Goal: Transaction & Acquisition: Purchase product/service

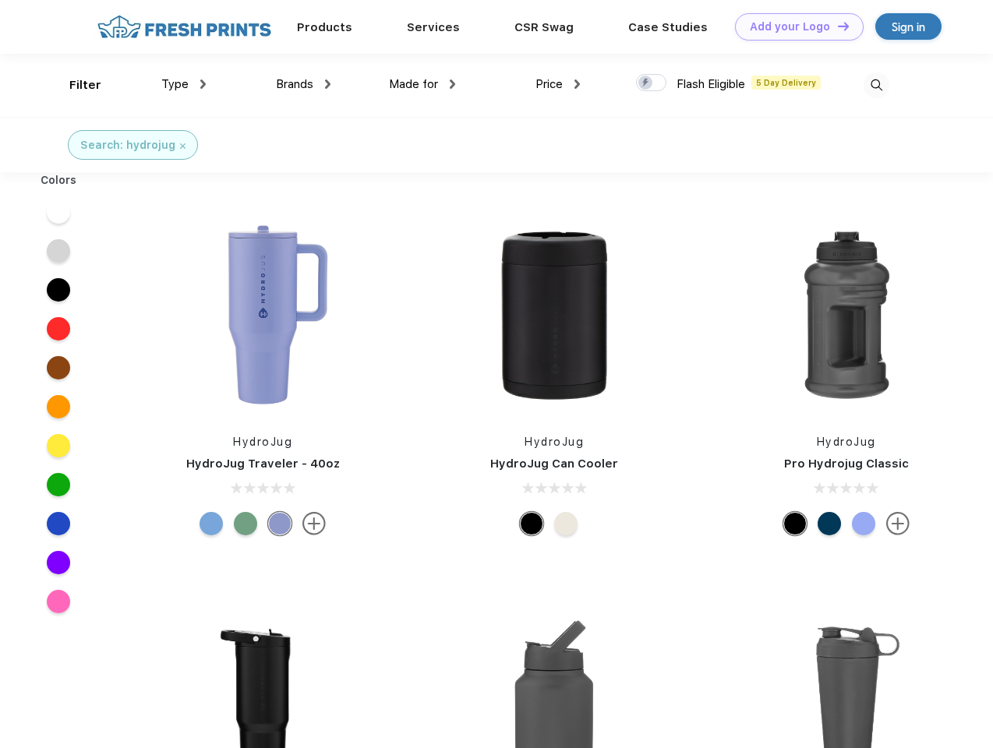
click at [793, 26] on link "Add your Logo Design Tool" at bounding box center [799, 26] width 129 height 27
click at [0, 0] on div "Design Tool" at bounding box center [0, 0] width 0 height 0
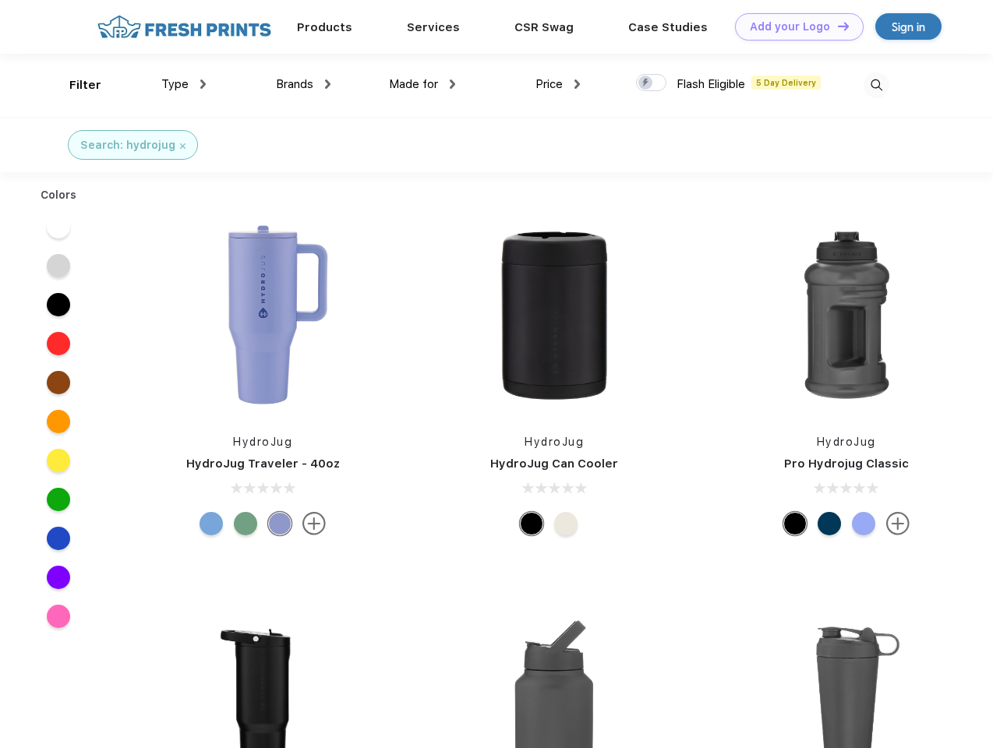
click at [836, 26] on link "Add your Logo Design Tool" at bounding box center [799, 26] width 129 height 27
click at [75, 85] on div "Filter" at bounding box center [85, 85] width 32 height 18
click at [184, 84] on span "Type" at bounding box center [174, 84] width 27 height 14
click at [303, 84] on span "Brands" at bounding box center [294, 84] width 37 height 14
click at [422, 84] on span "Made for" at bounding box center [413, 84] width 49 height 14
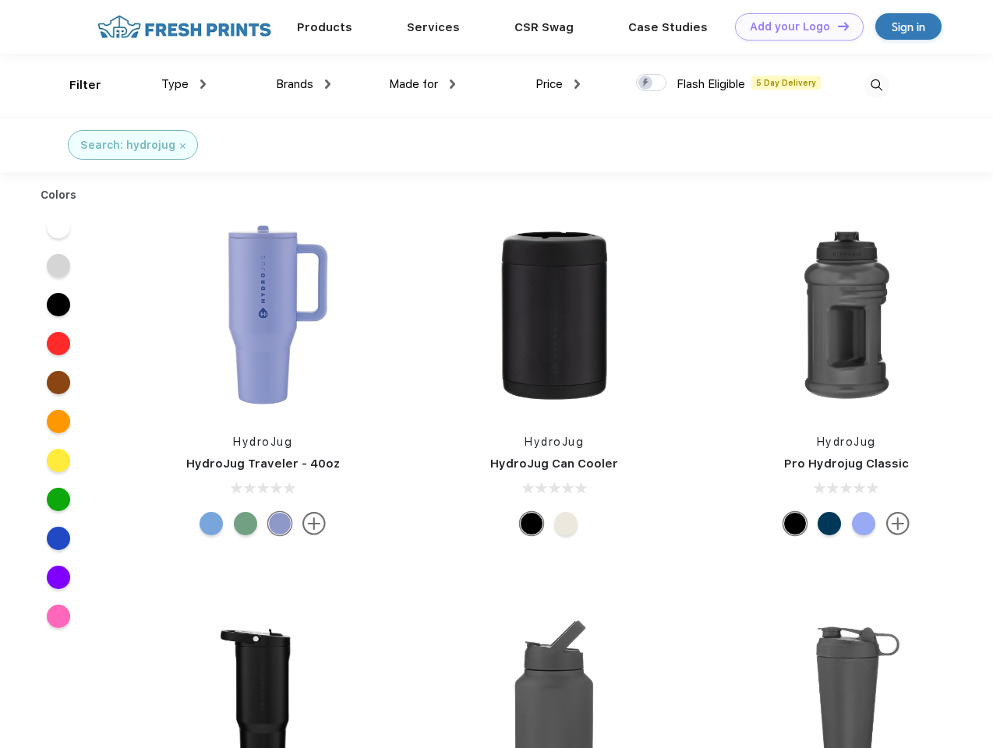
click at [558, 84] on span "Price" at bounding box center [548, 84] width 27 height 14
click at [651, 83] on div at bounding box center [651, 82] width 30 height 17
click at [646, 83] on input "checkbox" at bounding box center [641, 78] width 10 height 10
click at [876, 85] on img at bounding box center [876, 85] width 26 height 26
